Goal: Information Seeking & Learning: Learn about a topic

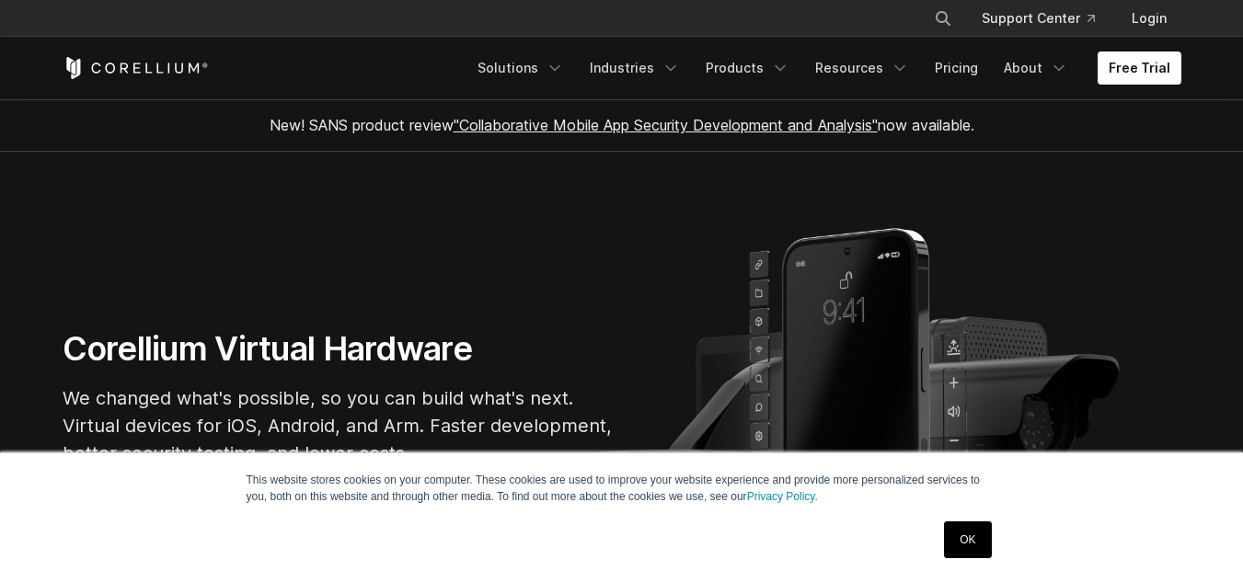
scroll to position [92, 0]
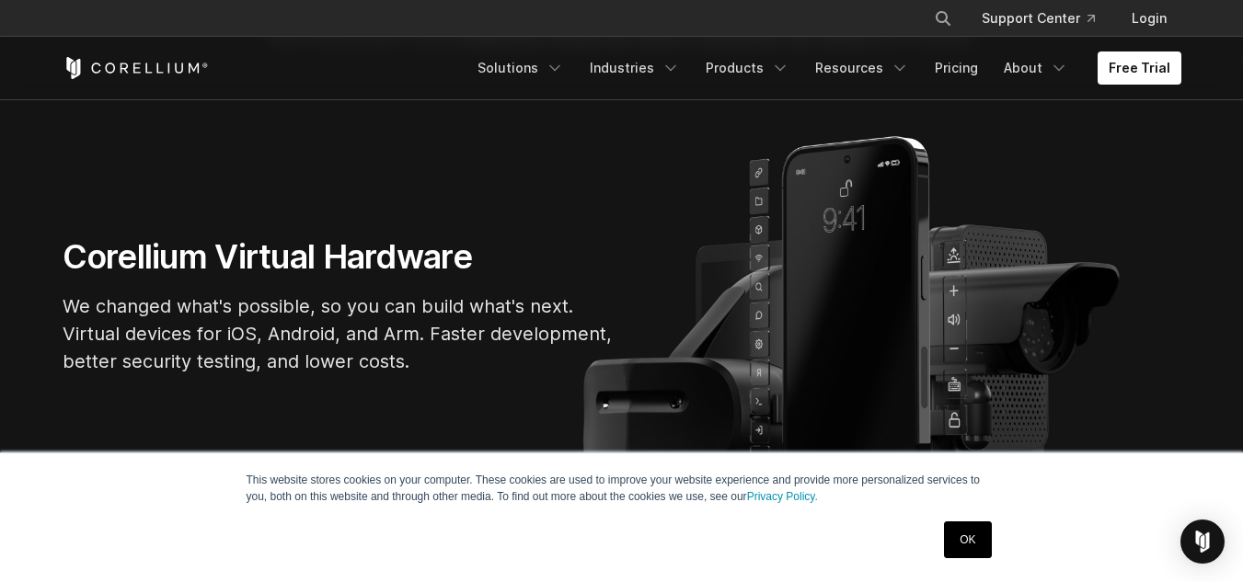
click at [969, 537] on link "OK" at bounding box center [967, 540] width 47 height 37
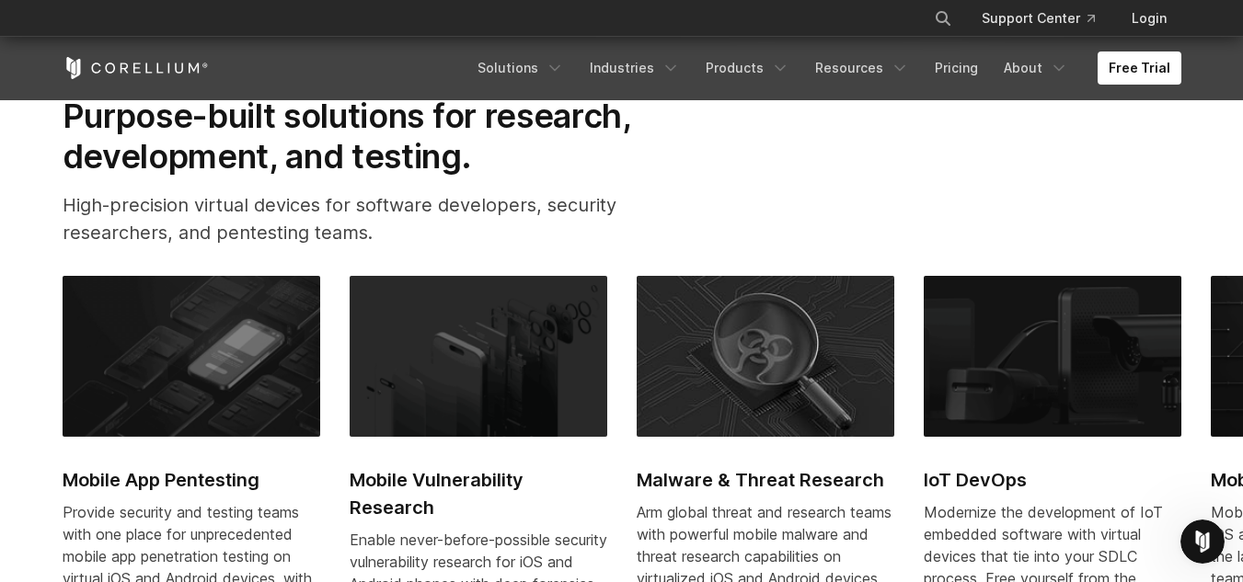
scroll to position [552, 0]
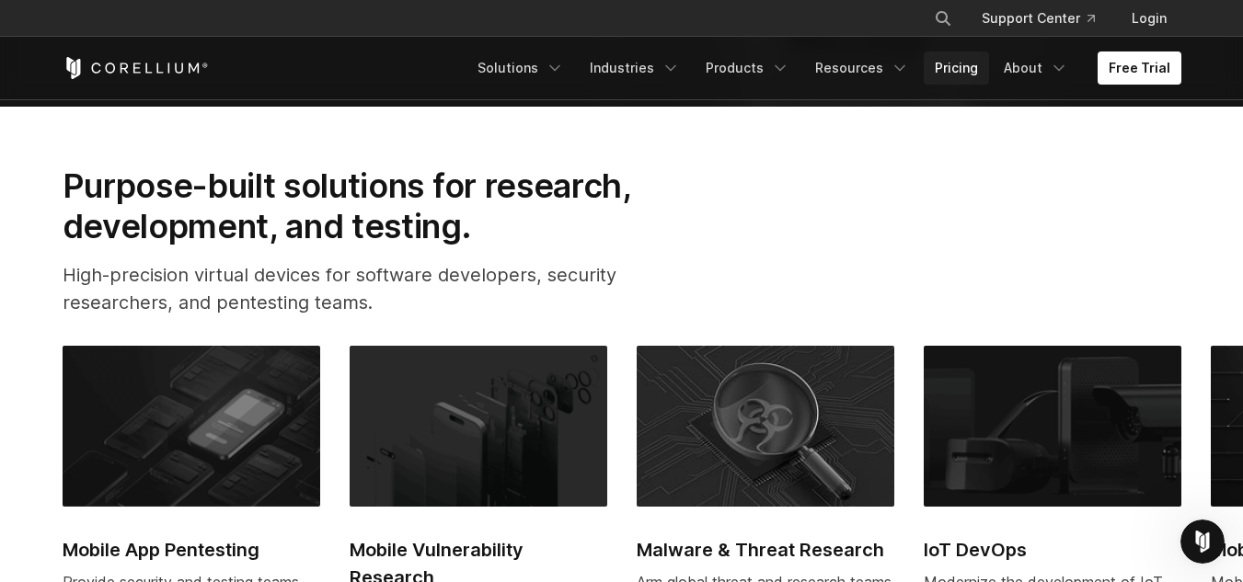
click at [959, 75] on link "Pricing" at bounding box center [956, 68] width 65 height 33
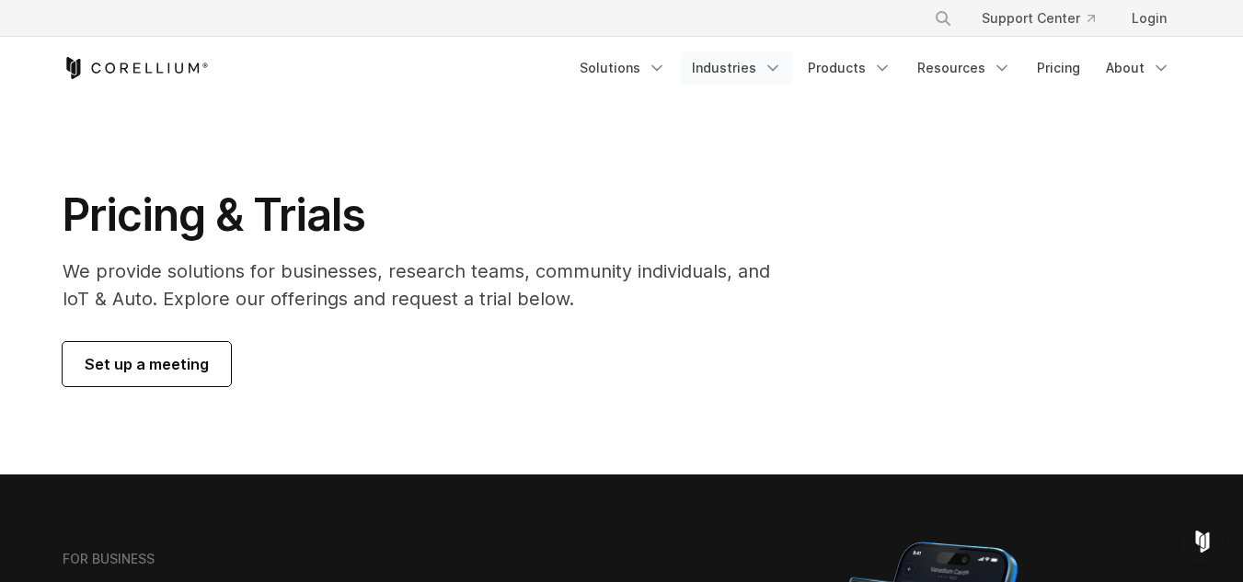
click at [752, 72] on link "Industries" at bounding box center [737, 68] width 112 height 33
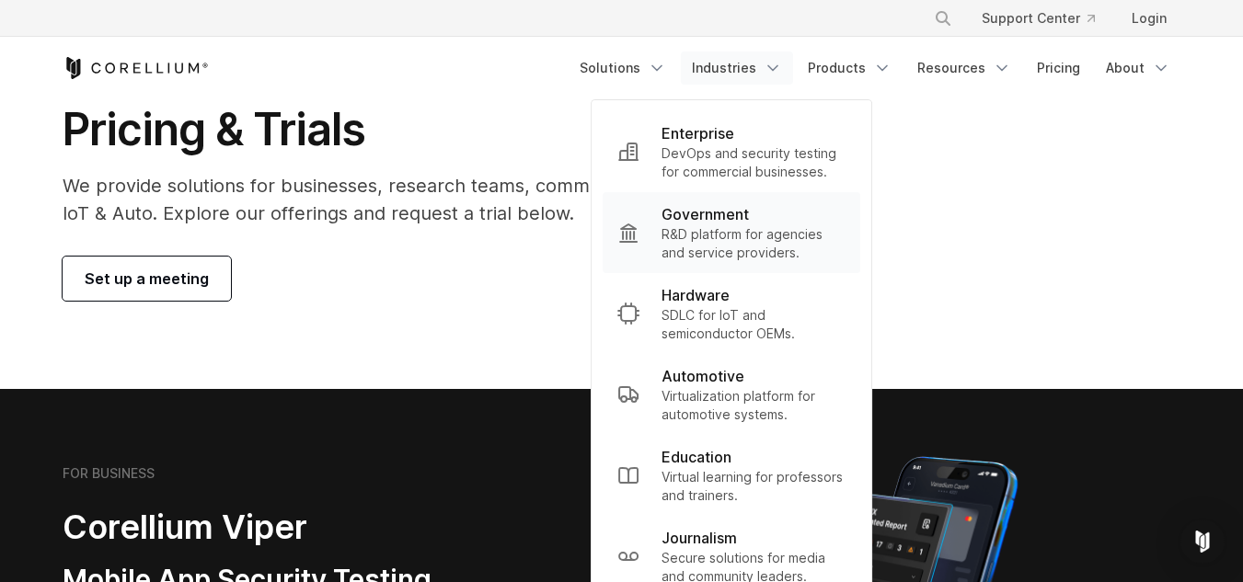
scroll to position [184, 0]
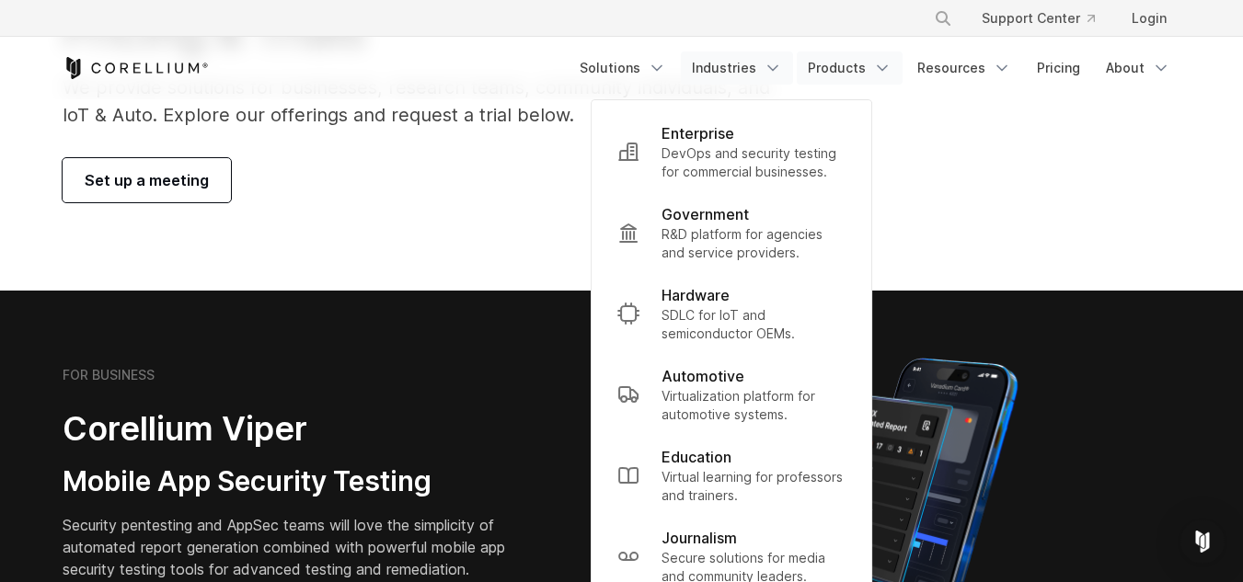
click at [841, 63] on link "Products" at bounding box center [850, 68] width 106 height 33
